Goal: Information Seeking & Learning: Learn about a topic

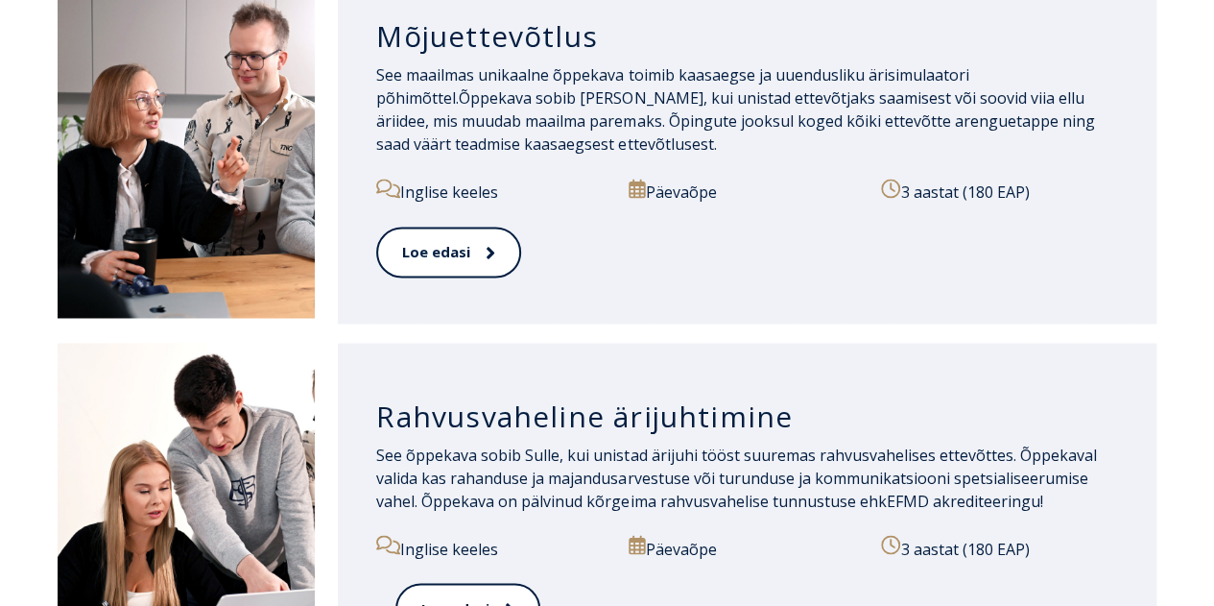
scroll to position [1344, 0]
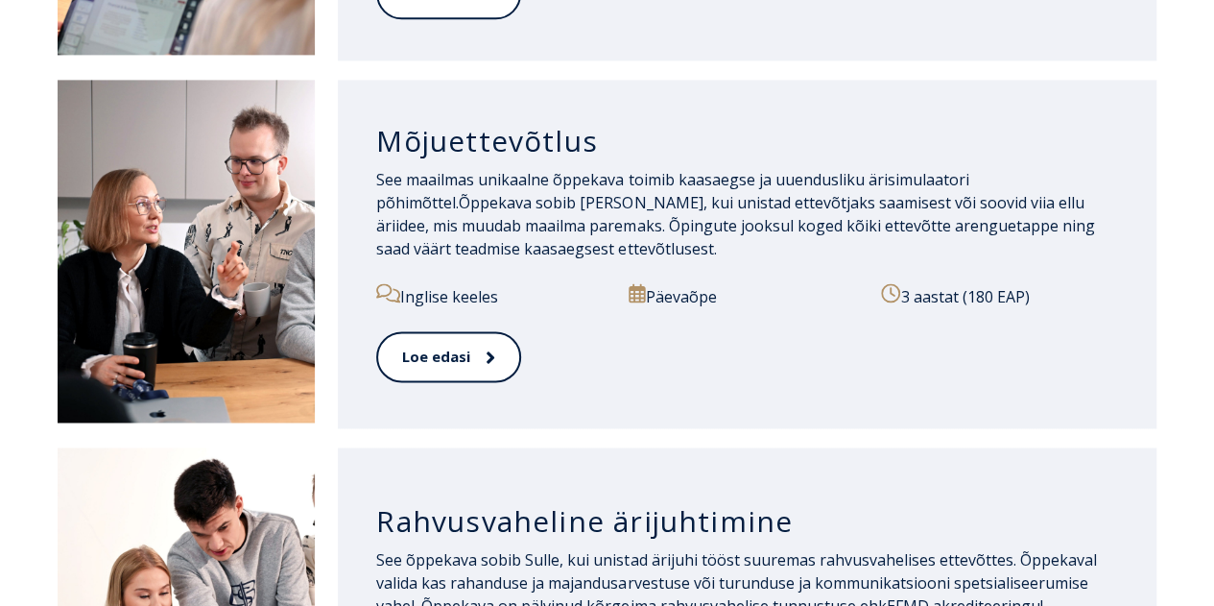
click at [524, 130] on h3 "Mõjuettevõtlus" at bounding box center [747, 141] width 742 height 36
click at [449, 348] on link "Loe edasi" at bounding box center [447, 356] width 143 height 53
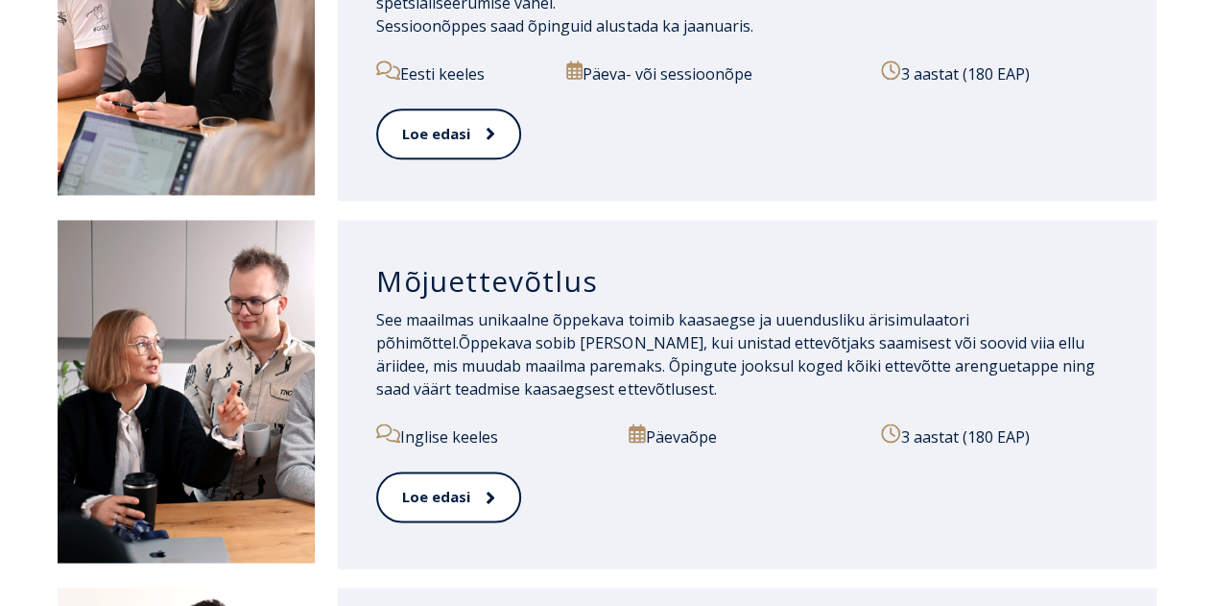
scroll to position [1248, 0]
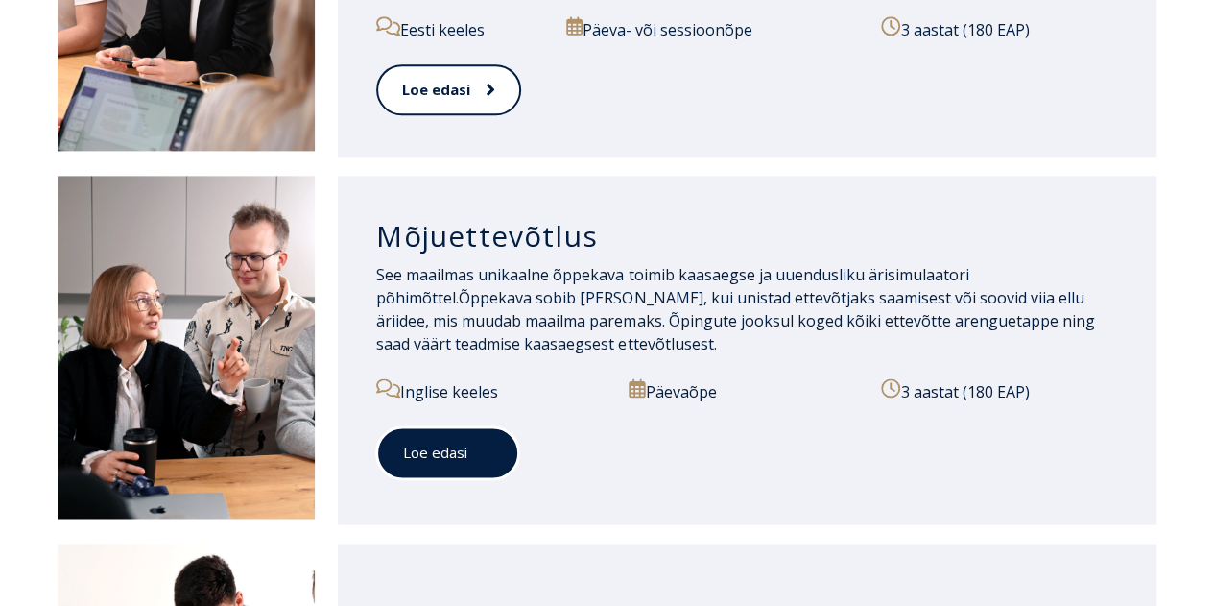
click at [436, 431] on link "Loe edasi" at bounding box center [447, 452] width 143 height 53
